Goal: Find specific page/section: Find specific page/section

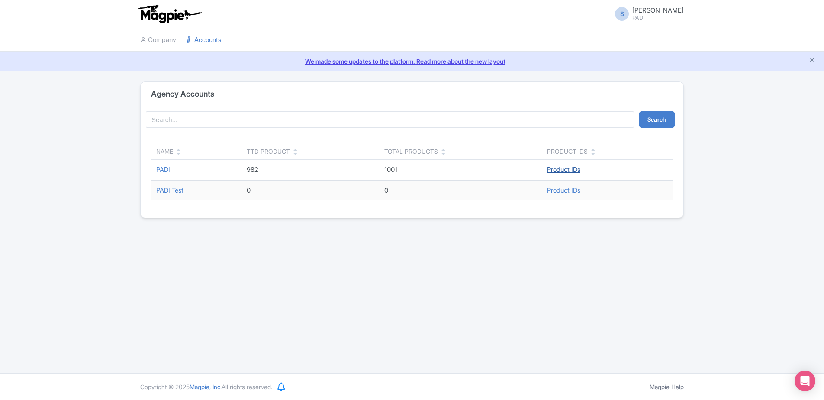
click at [570, 170] on link "Product IDs" at bounding box center [563, 169] width 33 height 8
click at [160, 166] on link "PADI" at bounding box center [163, 169] width 14 height 8
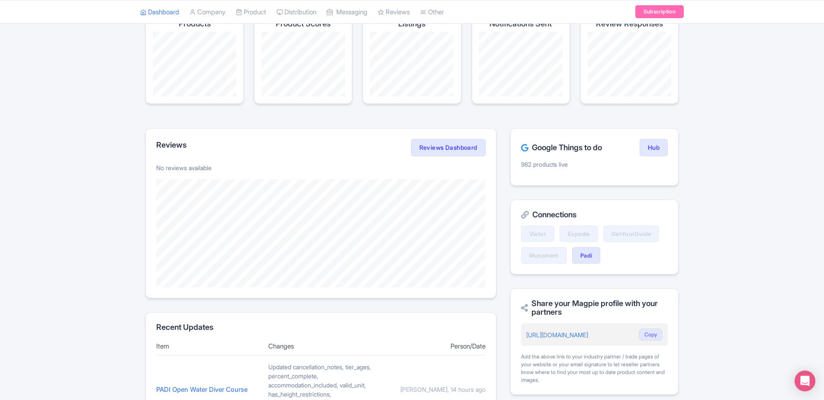
scroll to position [87, 0]
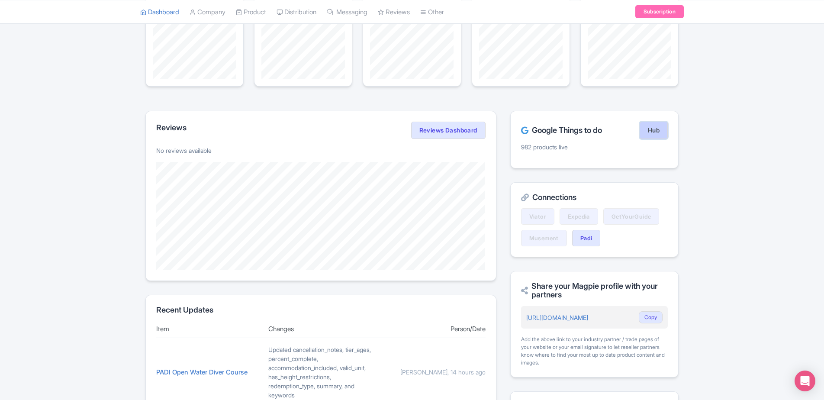
click at [653, 128] on link "Hub" at bounding box center [653, 130] width 28 height 17
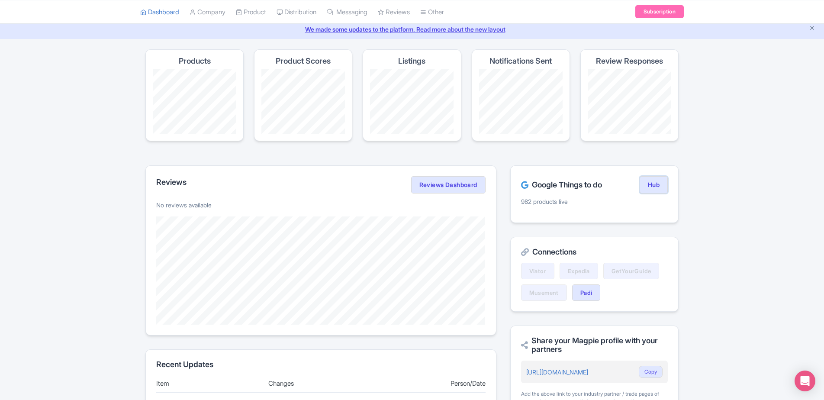
scroll to position [0, 0]
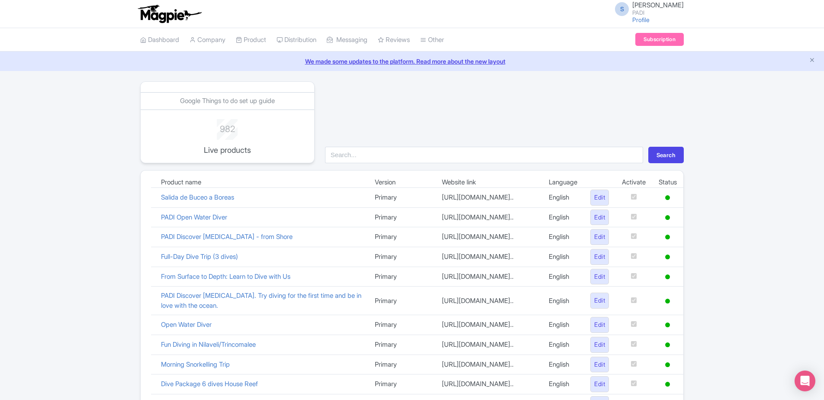
click at [795, 143] on div "Google Things to do set up guide 982 Live products Search Product name Version …" at bounding box center [412, 399] width 824 height 637
click at [356, 154] on input "search" at bounding box center [484, 155] width 318 height 16
type input "reef gliders"
click at [659, 159] on button "Search" at bounding box center [665, 155] width 35 height 16
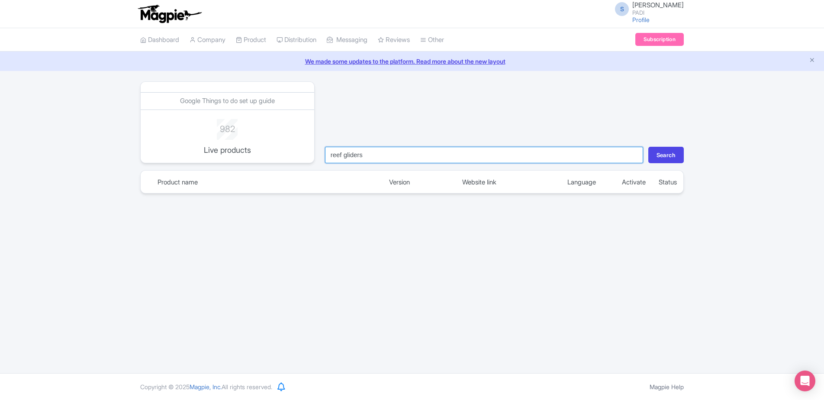
click at [389, 157] on input "reef gliders" at bounding box center [484, 155] width 318 height 16
click at [378, 158] on input "reef gliders" at bounding box center [484, 155] width 318 height 16
click at [370, 149] on input "reef gliders" at bounding box center [484, 155] width 318 height 16
drag, startPoint x: 376, startPoint y: 153, endPoint x: 202, endPoint y: 165, distance: 174.8
click at [202, 165] on div "Google Things to do set up guide 982 Live products reef gliders Search Product …" at bounding box center [411, 137] width 543 height 112
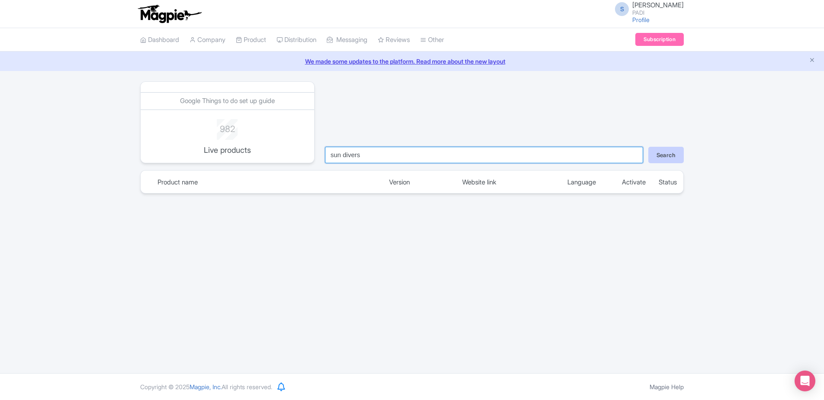
type input "sun divers"
click at [657, 160] on button "Search" at bounding box center [665, 155] width 35 height 16
click at [371, 159] on input "sun divers" at bounding box center [484, 155] width 318 height 16
click at [659, 152] on button "Search" at bounding box center [665, 155] width 35 height 16
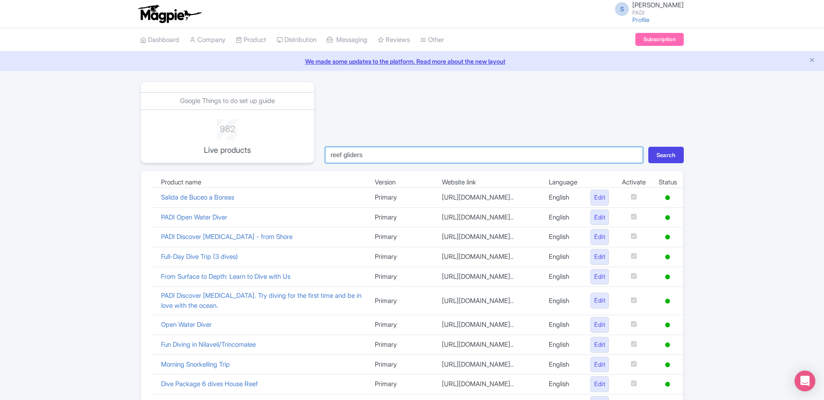
drag, startPoint x: 393, startPoint y: 153, endPoint x: 240, endPoint y: 148, distance: 153.6
click at [240, 148] on div "Google Things to do set up guide 982 Live products reef gliders Search" at bounding box center [412, 122] width 554 height 82
type input "1 tank dive trip"
click at [669, 154] on button "Search" at bounding box center [665, 155] width 35 height 16
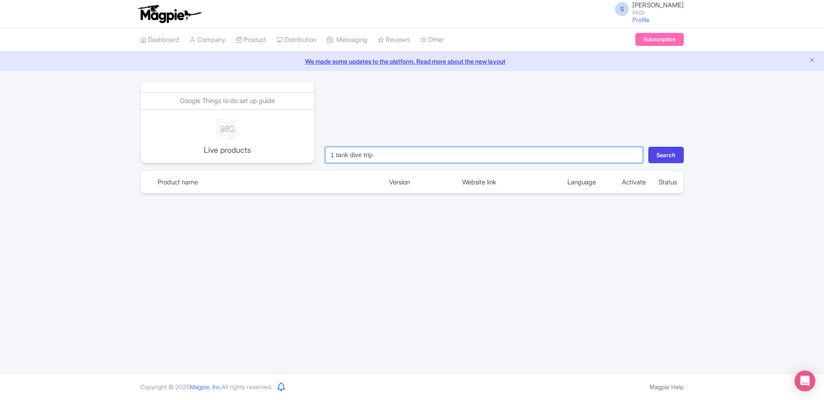
drag, startPoint x: 377, startPoint y: 156, endPoint x: 275, endPoint y: 145, distance: 102.6
click at [275, 145] on div "Google Things to do set up guide 982 Live products 1 tank dive trip Search" at bounding box center [412, 122] width 554 height 82
type input "144800"
click at [648, 147] on button "Search" at bounding box center [665, 155] width 35 height 16
drag, startPoint x: 355, startPoint y: 151, endPoint x: 274, endPoint y: 150, distance: 80.9
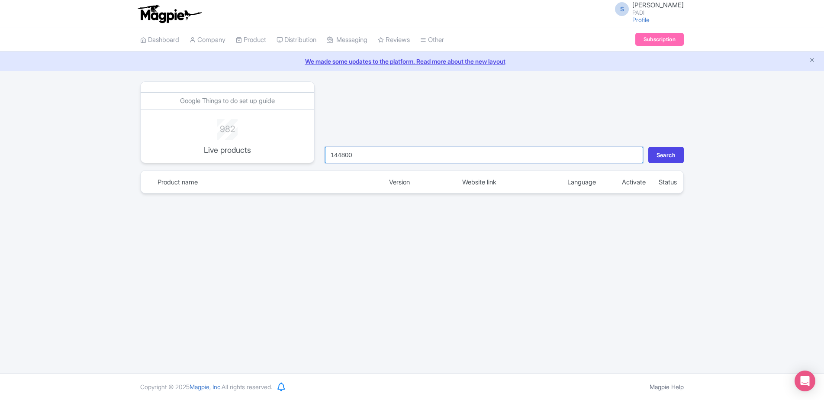
click at [274, 150] on div "Google Things to do set up guide 982 Live products 144800 Search" at bounding box center [412, 122] width 554 height 82
paste input "-tank-dive-trip-69176"
type input "1-tank-dive-trip-69176"
click at [648, 147] on button "Search" at bounding box center [665, 155] width 35 height 16
click at [631, 155] on input "1-tank-dive-trip-69176" at bounding box center [484, 155] width 318 height 16
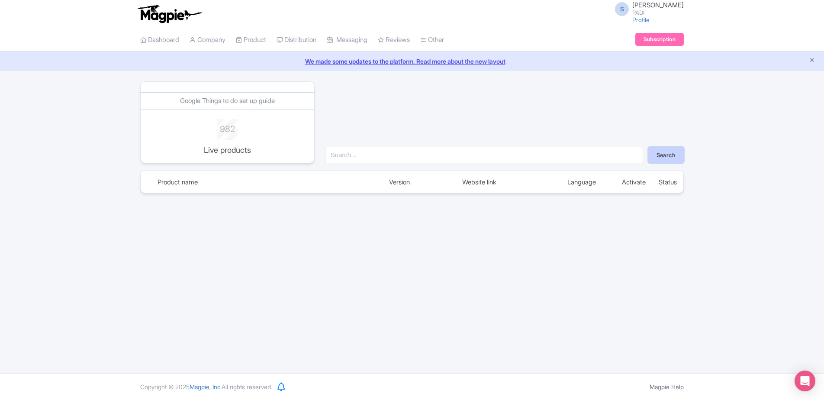
click at [661, 158] on button "Search" at bounding box center [665, 155] width 35 height 16
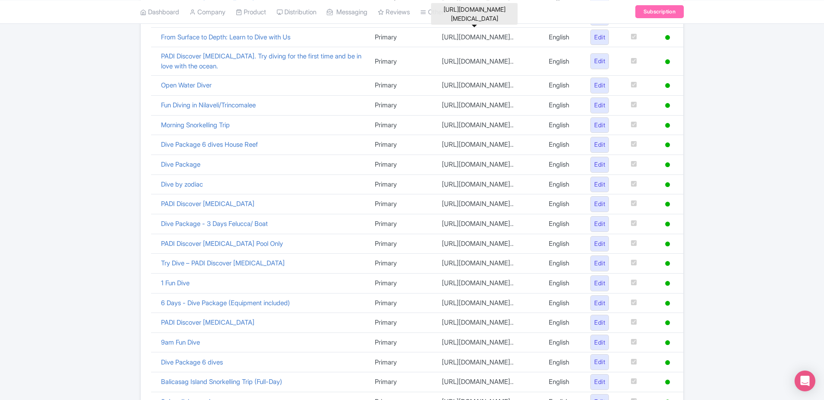
scroll to position [38, 0]
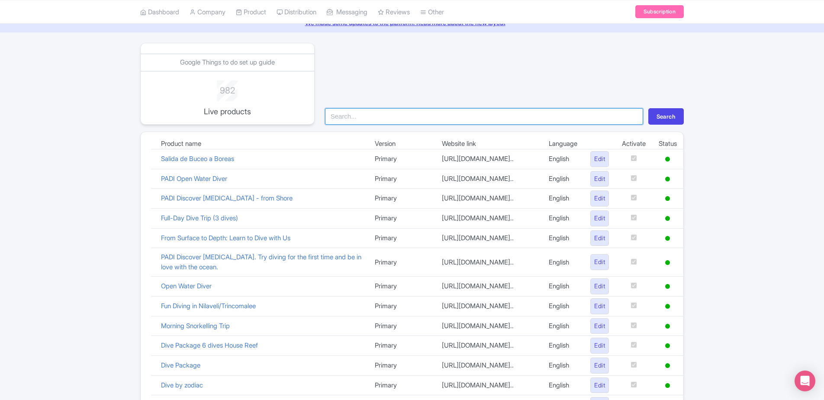
click at [369, 115] on input "search" at bounding box center [484, 116] width 318 height 16
type input "68725"
click at [648, 108] on button "Search" at bounding box center [665, 116] width 35 height 16
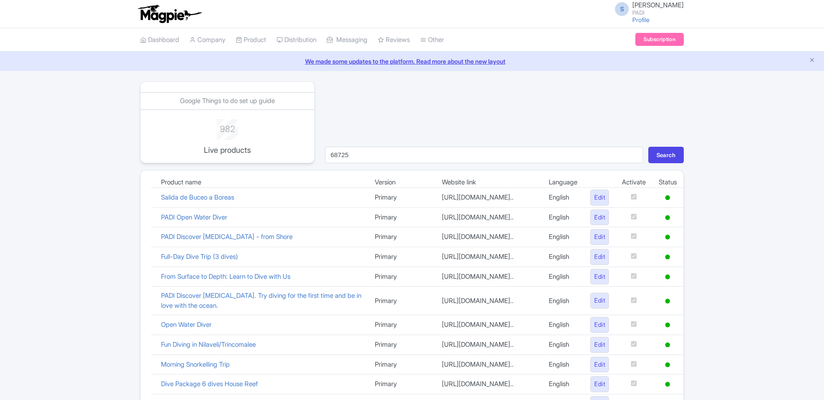
scroll to position [38, 0]
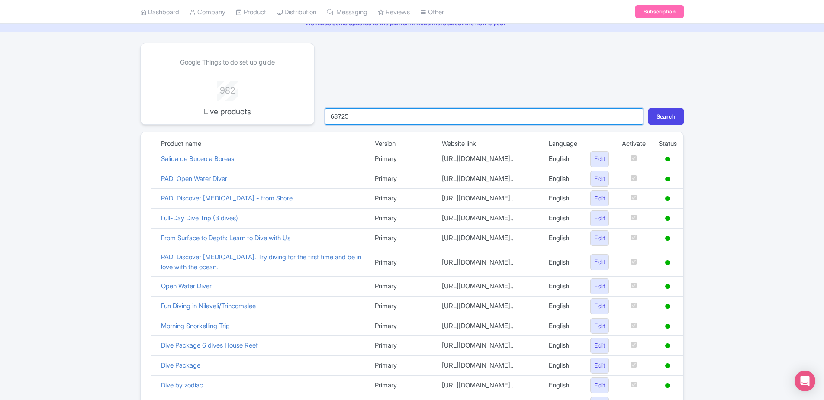
drag, startPoint x: 352, startPoint y: 114, endPoint x: 296, endPoint y: 112, distance: 56.3
click at [296, 112] on div "Google Things to do set up guide 982 Live products 68725 Search" at bounding box center [412, 84] width 554 height 82
type input "salida"
click at [648, 108] on button "Search" at bounding box center [665, 116] width 35 height 16
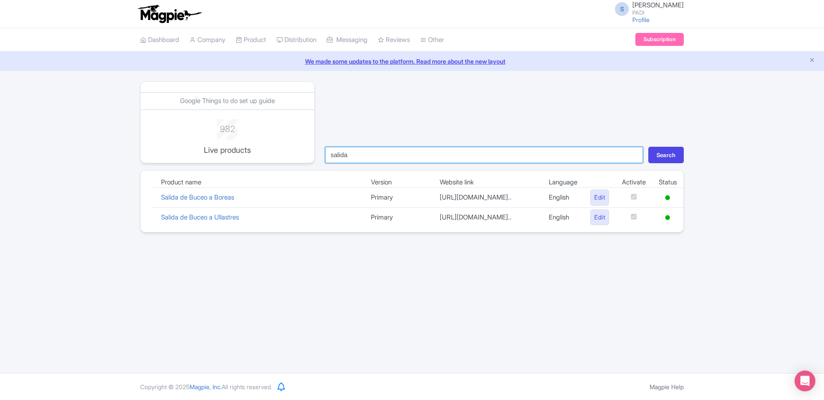
drag, startPoint x: 351, startPoint y: 154, endPoint x: 286, endPoint y: 146, distance: 65.0
click at [287, 146] on div "Google Things to do set up guide 982 Live products salida Search" at bounding box center [412, 122] width 554 height 82
type input "1 tank"
click at [648, 147] on button "Search" at bounding box center [665, 155] width 35 height 16
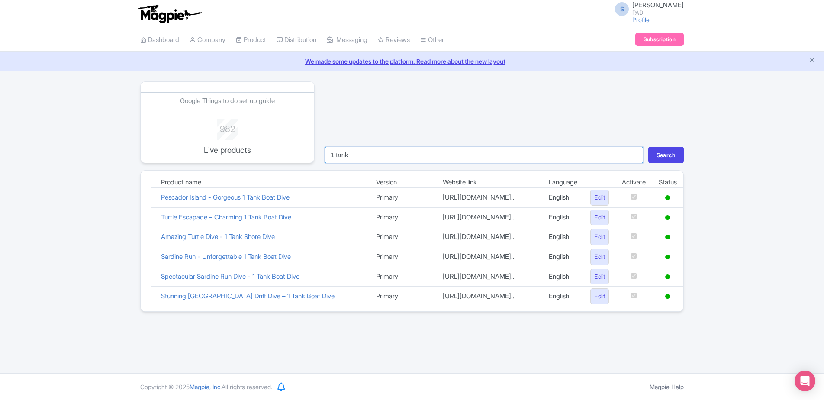
click at [336, 154] on input "1 tank" at bounding box center [484, 155] width 318 height 16
type input "1-tank"
click at [648, 147] on button "Search" at bounding box center [665, 155] width 35 height 16
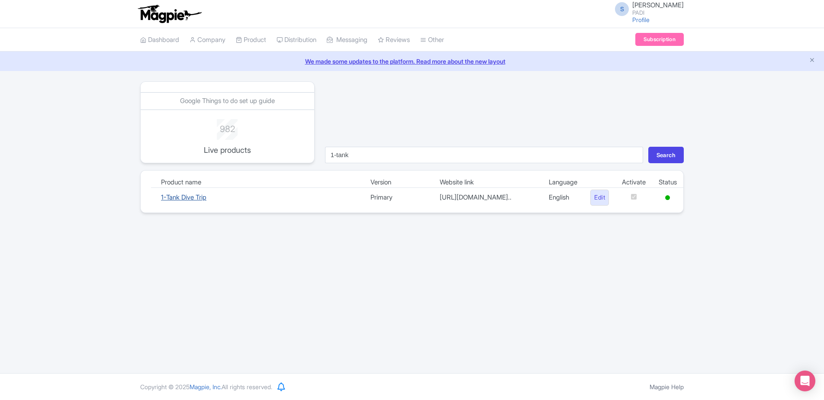
click at [179, 201] on link "1-Tank Dive Trip" at bounding box center [183, 197] width 45 height 8
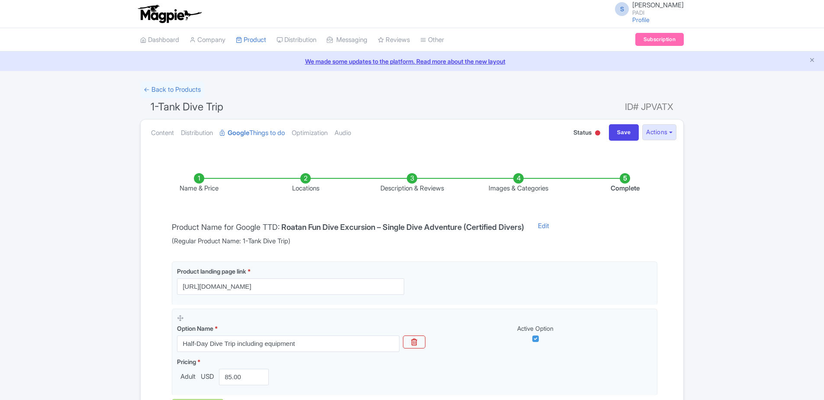
scroll to position [115, 0]
